Goal: Task Accomplishment & Management: Manage account settings

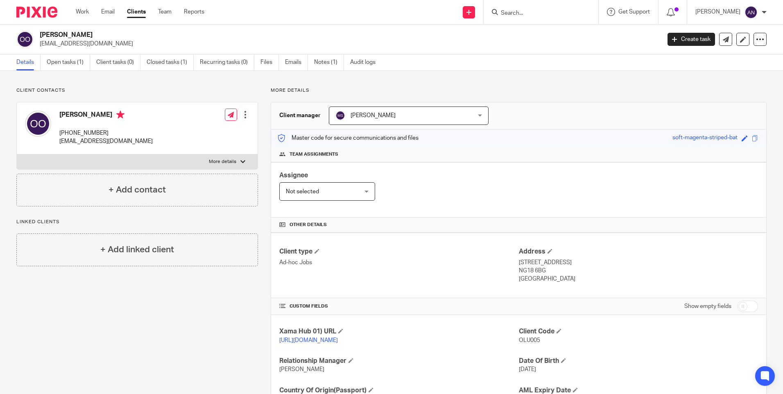
click at [588, 91] on p "More details" at bounding box center [519, 90] width 496 height 7
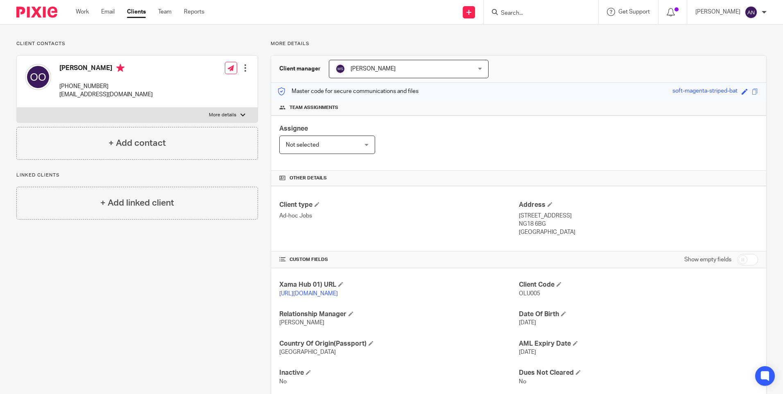
scroll to position [76, 0]
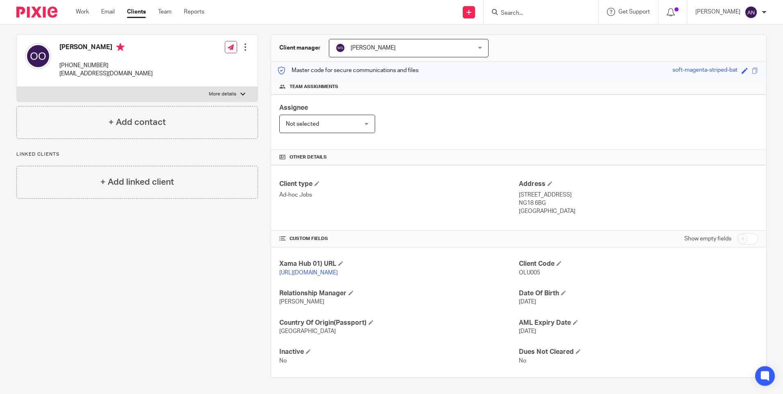
click at [446, 192] on div "Client type Ad-hoc Jobs" at bounding box center [398, 198] width 239 height 36
drag, startPoint x: 516, startPoint y: 185, endPoint x: 554, endPoint y: 200, distance: 41.5
click at [554, 200] on div "Address 15 Sky Walk, Mansfield, Nottinghamshire NG18 6BG United Kingdom" at bounding box center [638, 198] width 239 height 36
copy div "15 Sky Walk, Mansfield, Nottinghamshire NG18 6BG United Kingdom"
click at [593, 207] on p "United Kingdom" at bounding box center [638, 211] width 239 height 8
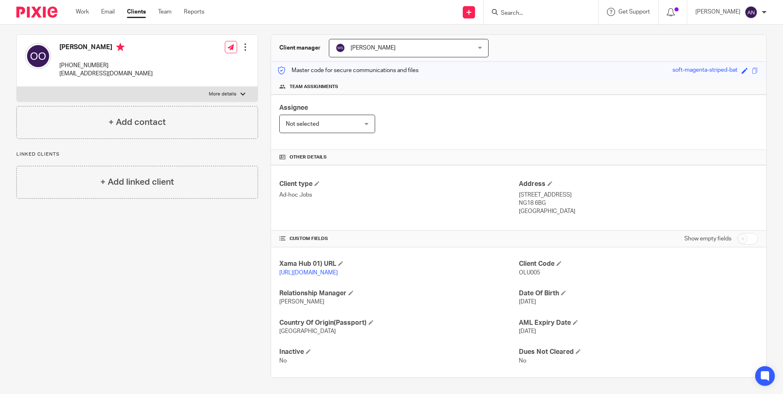
click at [612, 44] on div "Client manager Merisha Shrestha Merisha Shrestha Aarshika Awale Aayush Niraula …" at bounding box center [518, 48] width 495 height 27
click at [459, 193] on div "Client type Ad-hoc Jobs" at bounding box center [398, 198] width 239 height 36
click at [636, 105] on div "Assignee Not selected Not selected Not selected Aarshika Awale Aayush Niraula A…" at bounding box center [518, 122] width 495 height 55
click at [494, 120] on div "Assignee Not selected Not selected Not selected Aarshika Awale Aayush Niraula A…" at bounding box center [518, 122] width 495 height 55
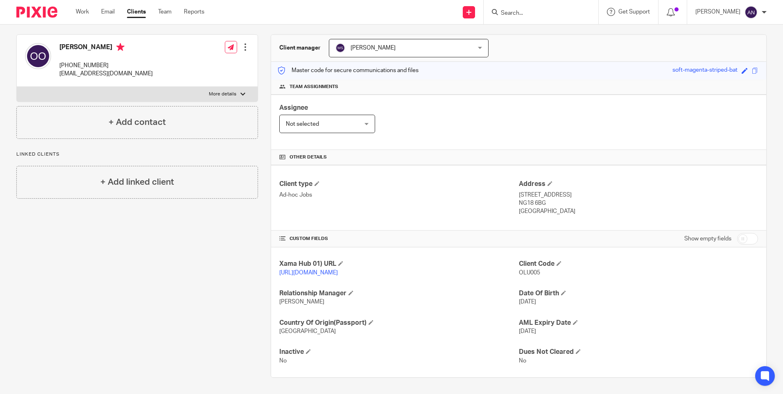
click at [672, 116] on div "Assignee Not selected Not selected Not selected Aarshika Awale Aayush Niraula A…" at bounding box center [518, 122] width 495 height 55
click at [78, 12] on link "Work" at bounding box center [82, 12] width 13 height 8
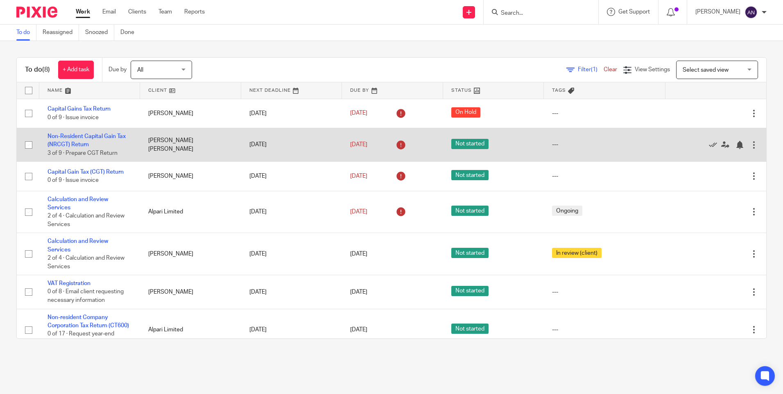
click at [93, 131] on td "Non-Resident Capital Gain Tax (NRCGT) Return 3 of 9 · Prepare CGT Return" at bounding box center [89, 145] width 101 height 34
click at [90, 135] on link "Non-Resident Capital Gain Tax (NRCGT) Return" at bounding box center [86, 140] width 78 height 14
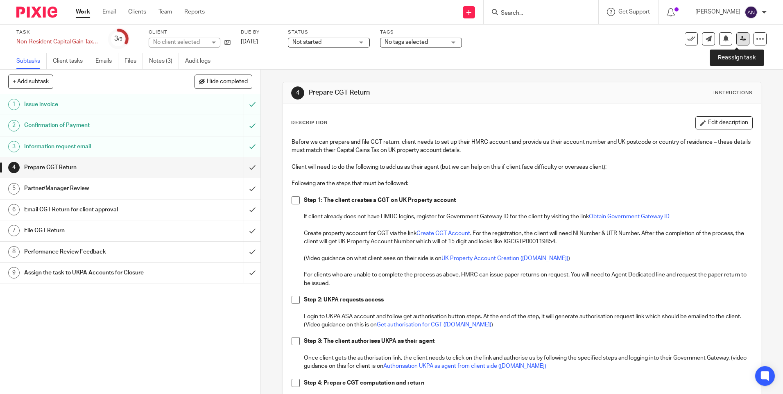
click at [740, 40] on icon at bounding box center [743, 39] width 6 height 6
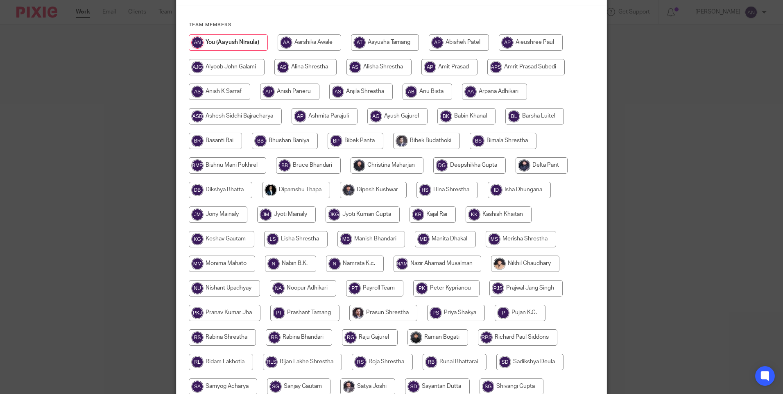
scroll to position [265, 0]
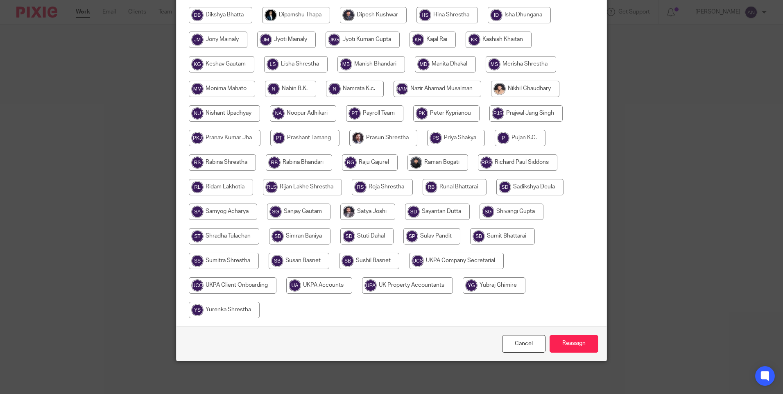
click at [292, 260] on input "radio" at bounding box center [299, 261] width 61 height 16
radio input "true"
click at [566, 339] on input "Reassign" at bounding box center [574, 344] width 49 height 18
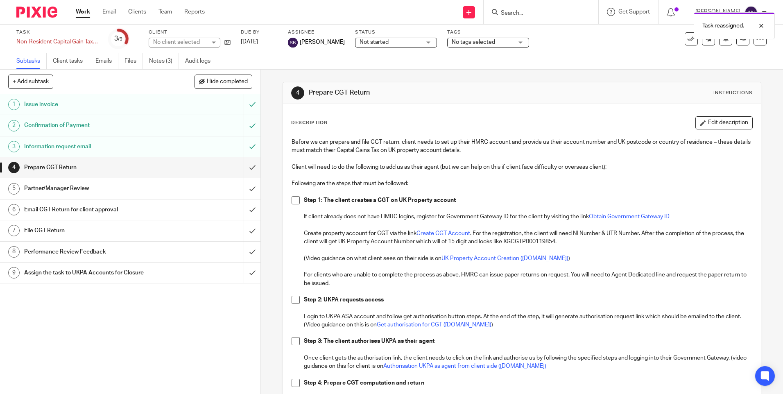
click at [460, 75] on div "4 Prepare CGT Return Instructions Description Edit description Before we can pr…" at bounding box center [522, 298] width 478 height 457
click at [81, 13] on link "Work" at bounding box center [83, 12] width 14 height 8
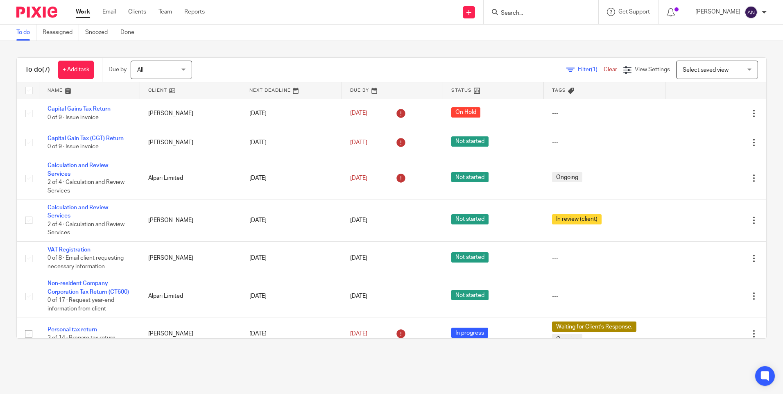
scroll to position [20, 0]
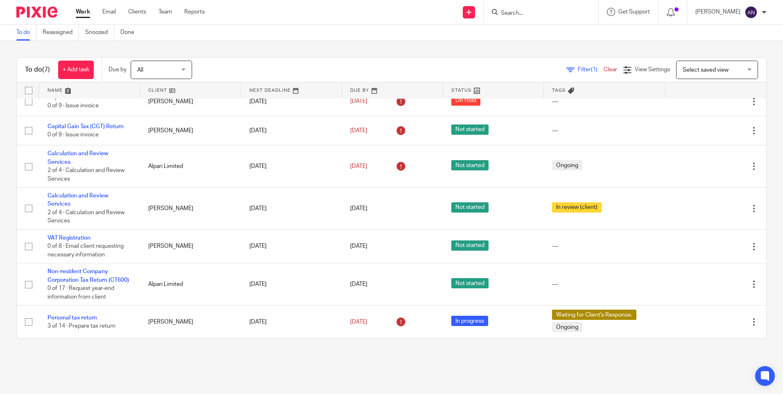
click at [465, 47] on div "To do (7) + Add task Due by All All Today Tomorrow This week Next week This mon…" at bounding box center [391, 198] width 783 height 314
click at [463, 61] on div "Filter (1) Clear View Settings View Settings (1) Filters Clear Save Manage save…" at bounding box center [486, 70] width 560 height 18
click at [467, 66] on div "Filter (1) Clear View Settings View Settings (1) Filters Clear Save Manage save…" at bounding box center [486, 70] width 560 height 18
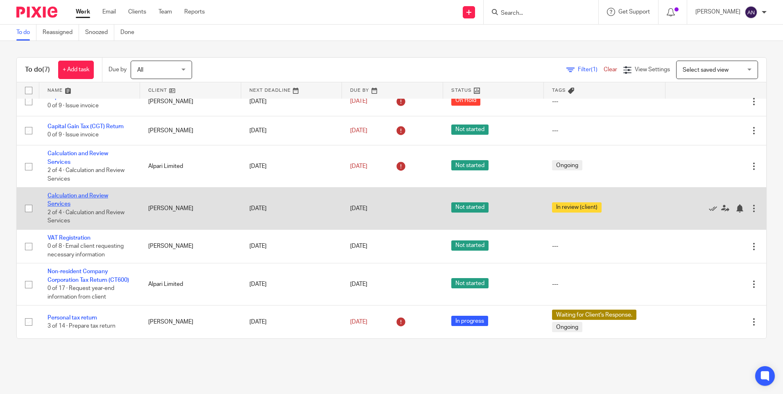
click at [65, 193] on link "Calculation and Review Services" at bounding box center [77, 200] width 61 height 14
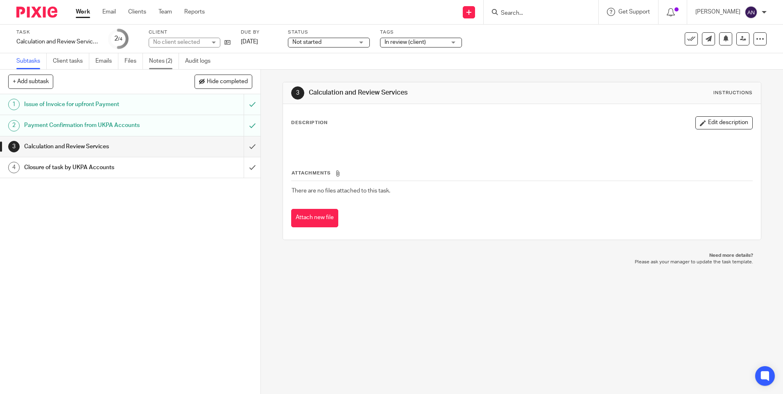
click at [157, 64] on link "Notes (2)" at bounding box center [164, 61] width 30 height 16
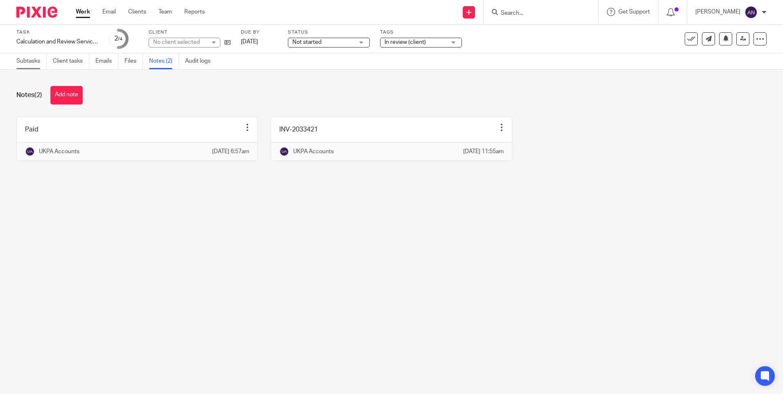
click at [35, 66] on link "Subtasks" at bounding box center [31, 61] width 30 height 16
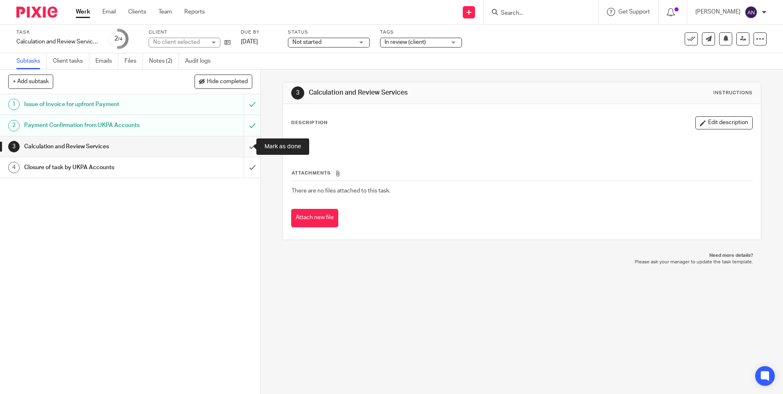
click at [244, 143] on input "submit" at bounding box center [130, 146] width 260 height 20
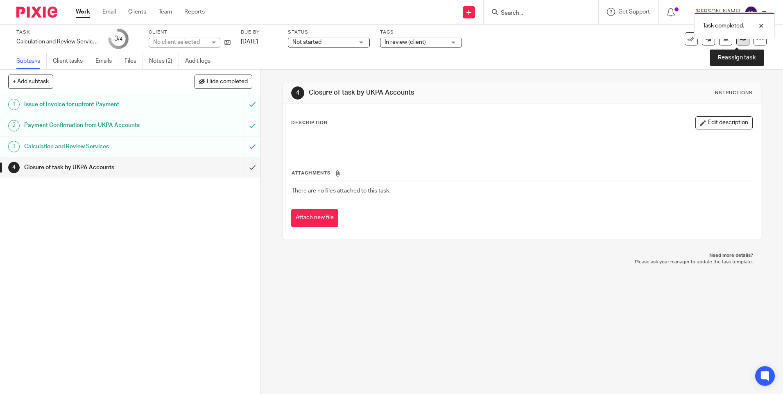
click at [738, 42] on link at bounding box center [742, 38] width 13 height 13
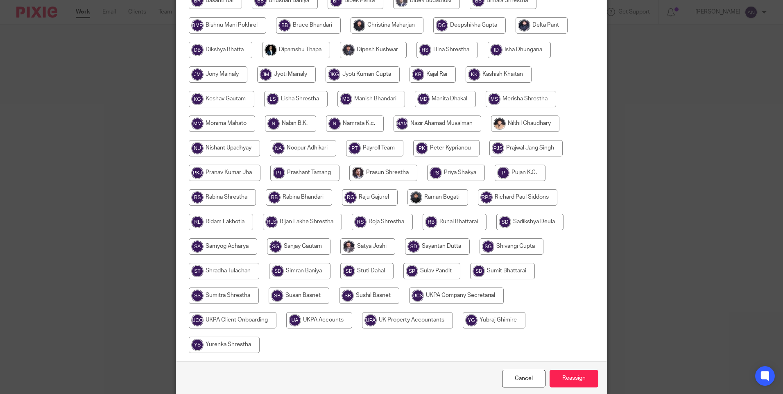
scroll to position [265, 0]
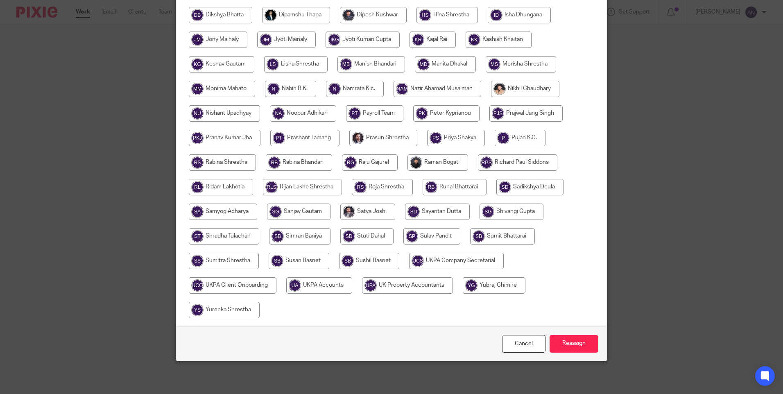
click at [314, 281] on input "radio" at bounding box center [319, 285] width 66 height 16
radio input "true"
click at [558, 340] on input "Reassign" at bounding box center [574, 344] width 49 height 18
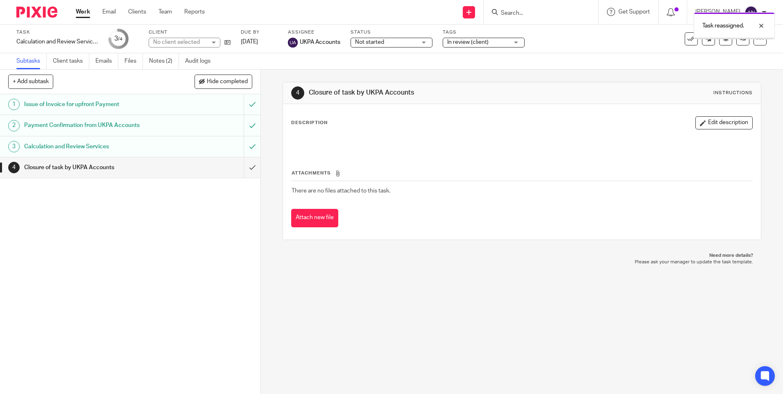
click at [360, 276] on div "4 Closure of task by UKPA Accounts Instructions Description Edit description At…" at bounding box center [522, 232] width 522 height 324
click at [81, 9] on link "Work" at bounding box center [83, 12] width 14 height 8
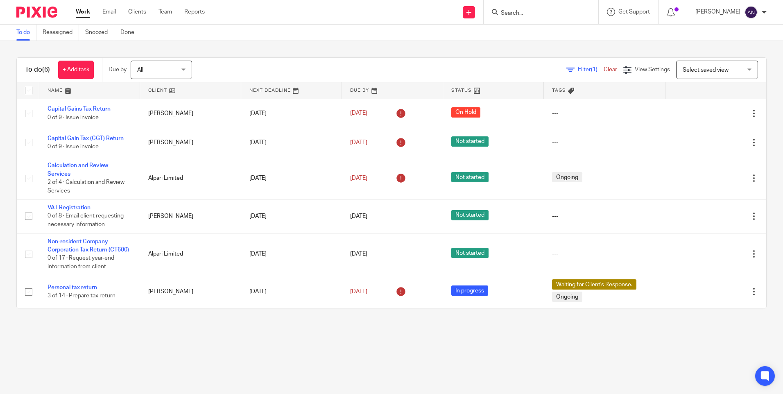
click at [99, 325] on div "To do (6) + Add task Due by All All [DATE] [DATE] This week Next week This mont…" at bounding box center [391, 183] width 783 height 284
click at [280, 382] on main "To do Reassigned Snoozed Done To do (6) + Add task Due by All All [DATE] [DATE]…" at bounding box center [391, 197] width 783 height 394
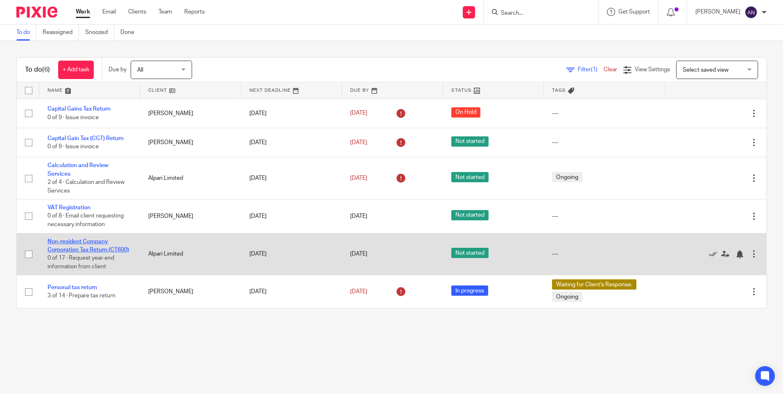
click at [68, 253] on link "Non-resident Company Corporation Tax Return (CT600)" at bounding box center [87, 246] width 81 height 14
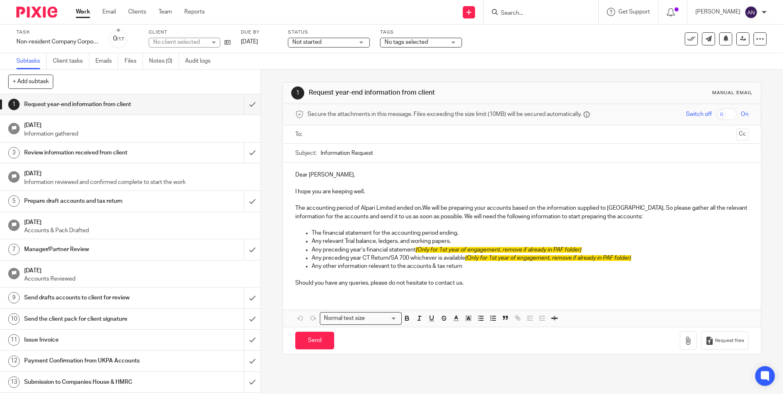
click at [85, 15] on link "Work" at bounding box center [83, 12] width 14 height 8
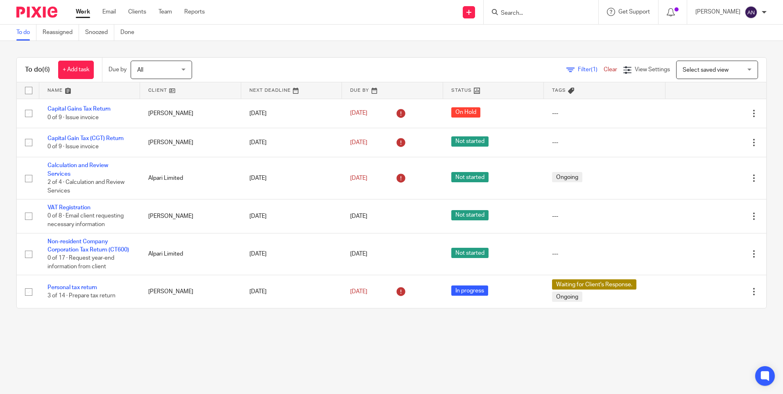
click at [247, 46] on div "To do (6) + Add task Due by All All Today Tomorrow This week Next week This mon…" at bounding box center [391, 183] width 783 height 284
click at [273, 49] on div "To do (6) + Add task Due by All All Today Tomorrow This week Next week This mon…" at bounding box center [391, 183] width 783 height 284
click at [284, 52] on div "To do (6) + Add task Due by All All [DATE] [DATE] This week Next week This mont…" at bounding box center [391, 183] width 783 height 284
click at [621, 48] on div "To do (6) + Add task Due by All All [DATE] [DATE] This week Next week This mont…" at bounding box center [391, 183] width 783 height 284
click at [520, 51] on div "To do (6) + Add task Due by All All [DATE] [DATE] This week Next week This mont…" at bounding box center [391, 183] width 783 height 284
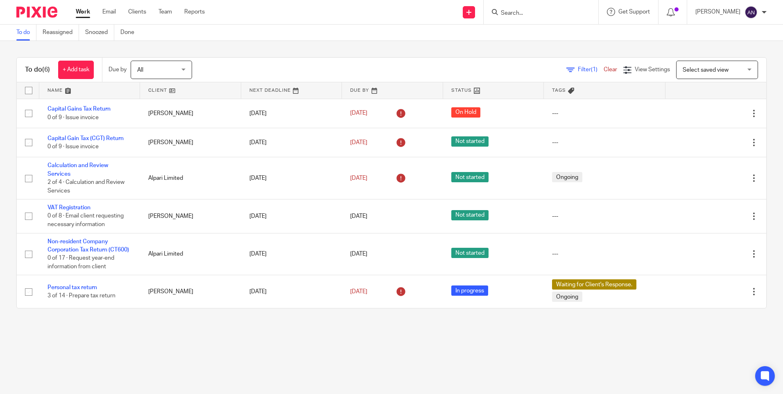
click at [412, 52] on div "To do (6) + Add task Due by All All [DATE] [DATE] This week Next week This mont…" at bounding box center [391, 183] width 783 height 284
click at [587, 50] on div "To do (6) + Add task Due by All All [DATE] [DATE] This week Next week This mont…" at bounding box center [391, 183] width 783 height 284
